Goal: Transaction & Acquisition: Subscribe to service/newsletter

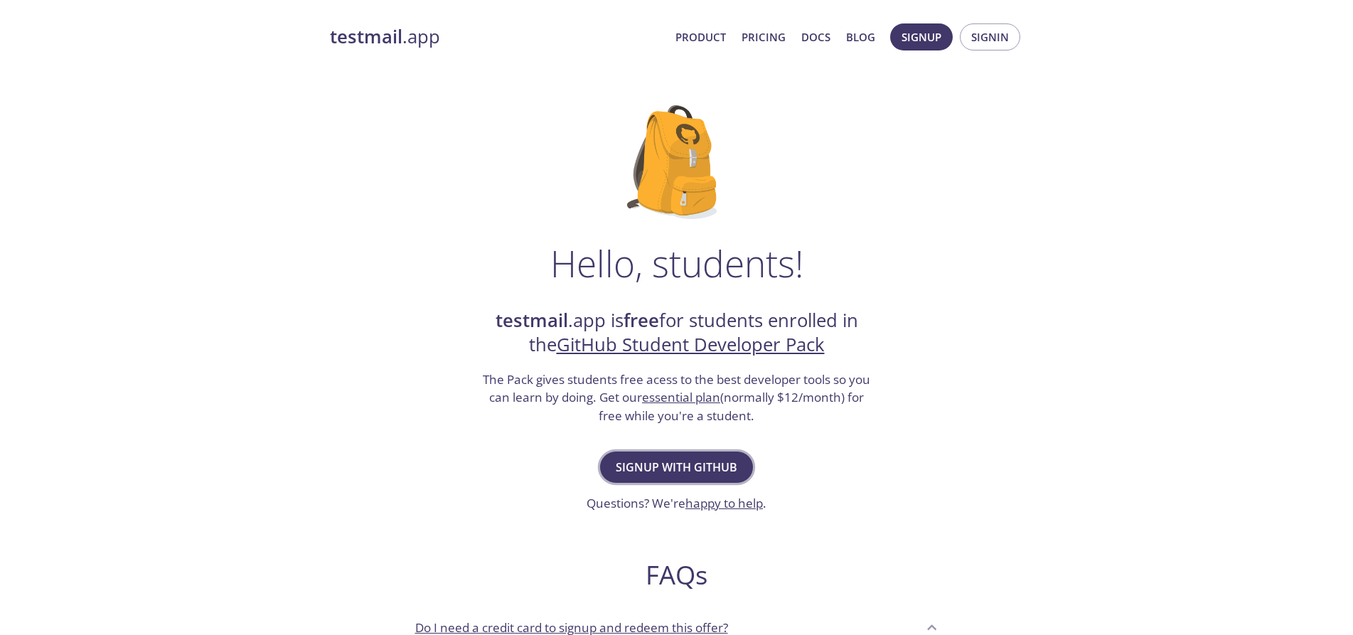
click at [670, 466] on span "Signup with GitHub" at bounding box center [677, 467] width 122 height 20
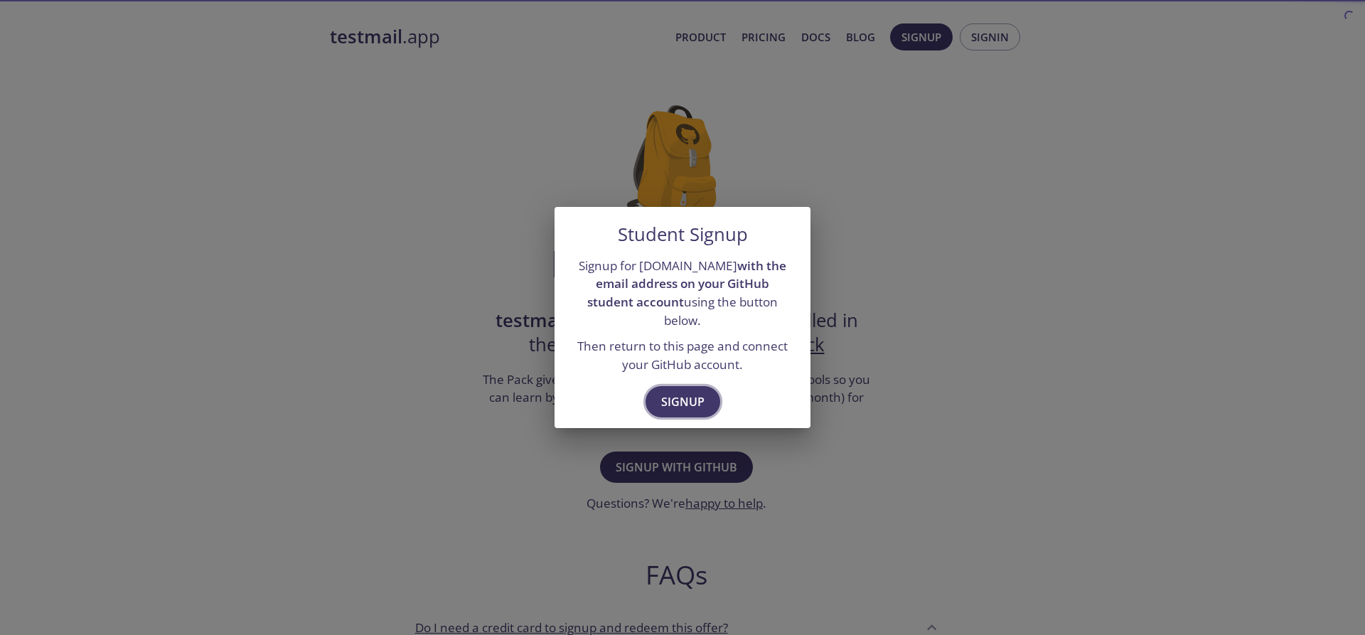
click at [692, 392] on span "Signup" at bounding box center [682, 402] width 43 height 20
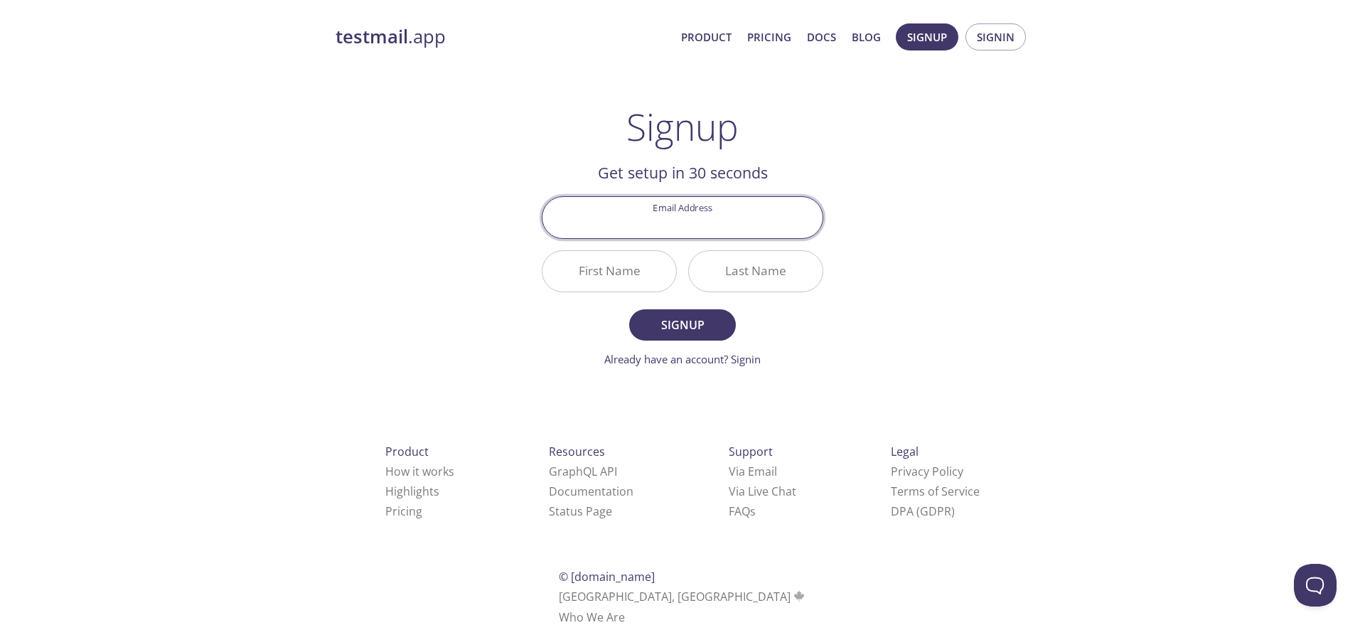
click at [687, 217] on input "Email Address" at bounding box center [682, 217] width 280 height 41
type input "[EMAIL_ADDRESS][DOMAIN_NAME]"
click at [613, 265] on input "First Name" at bounding box center [609, 271] width 134 height 41
type input "Vinay"
type input "Kottala"
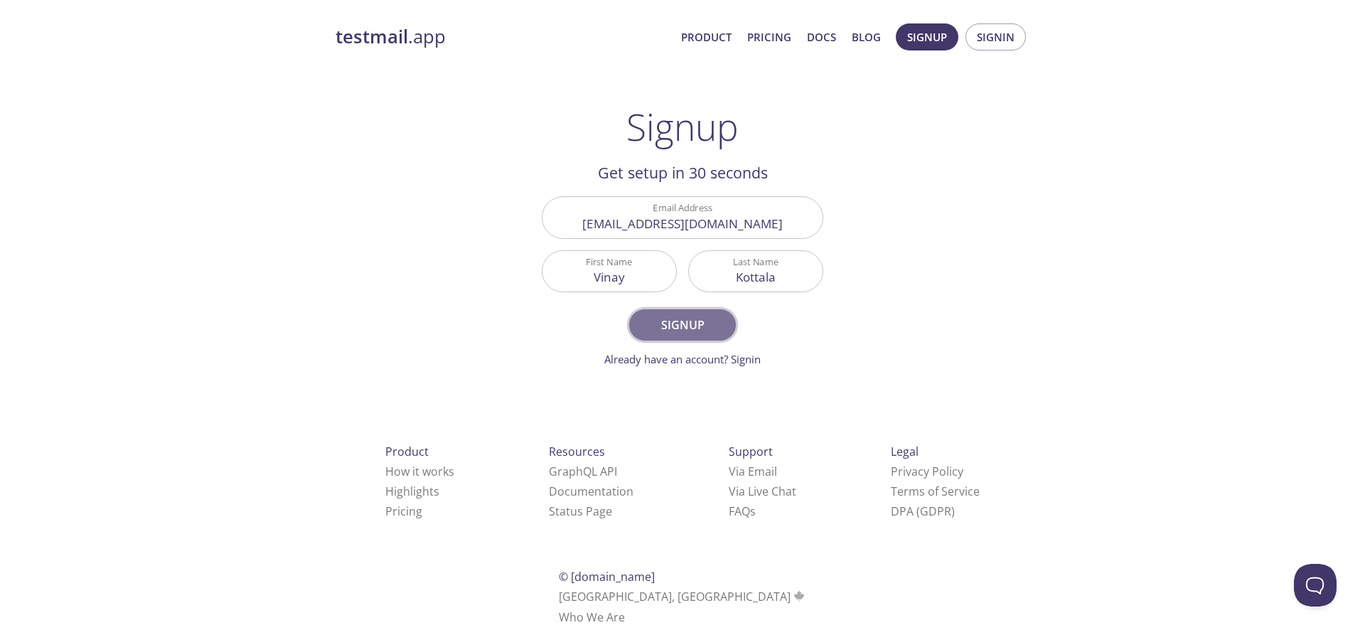
click at [693, 322] on span "Signup" at bounding box center [682, 325] width 75 height 20
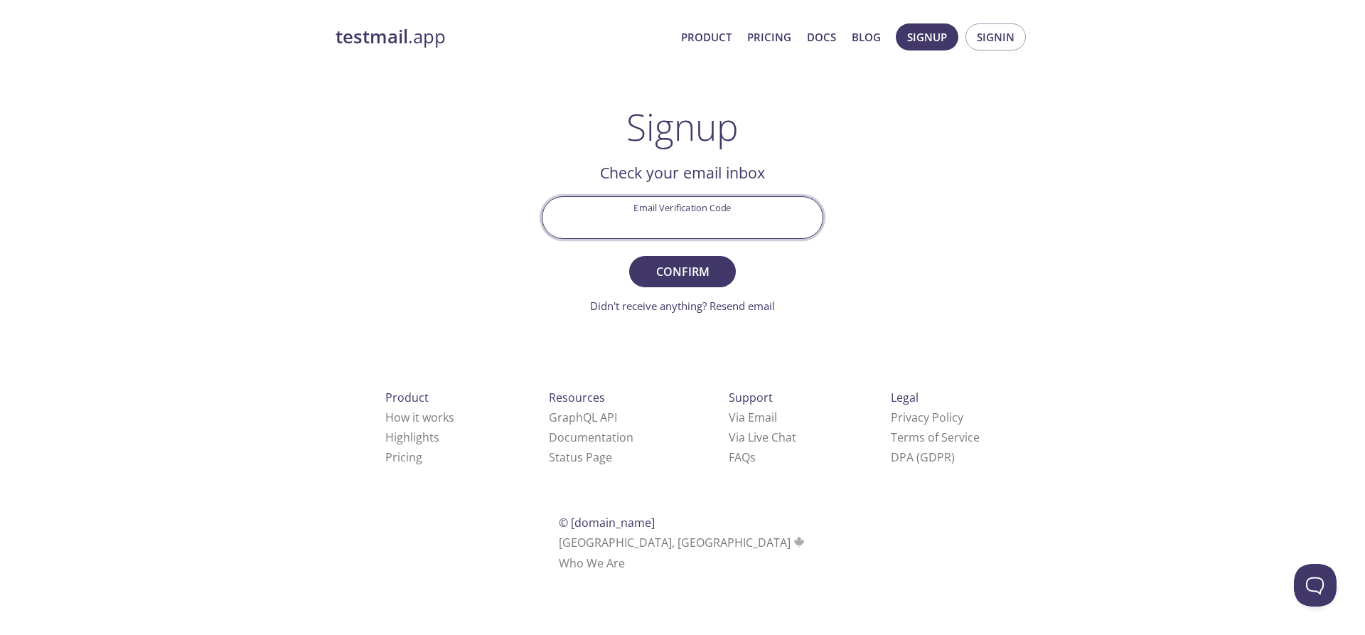
click at [680, 215] on input "Email Verification Code" at bounding box center [682, 217] width 280 height 41
paste input "17W2QMS"
type input "17W2QMS"
click at [707, 276] on span "Confirm" at bounding box center [682, 272] width 75 height 20
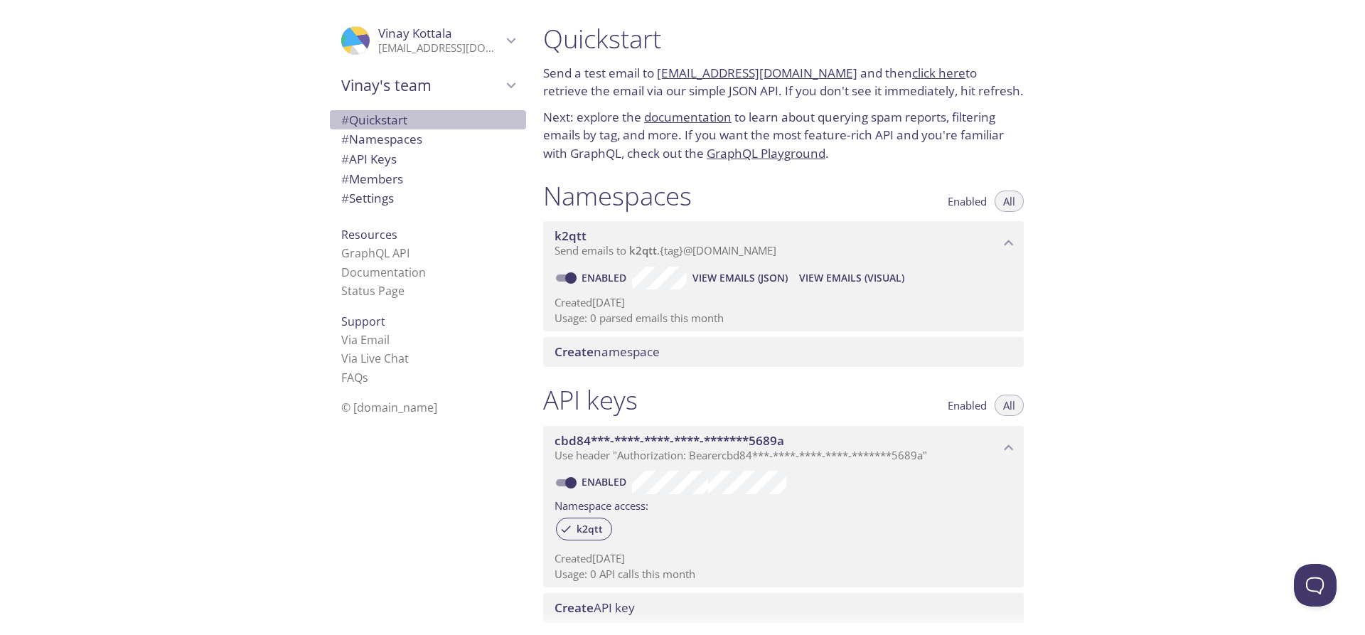
click at [384, 117] on span "# Quickstart" at bounding box center [374, 120] width 66 height 16
